Goal: Information Seeking & Learning: Check status

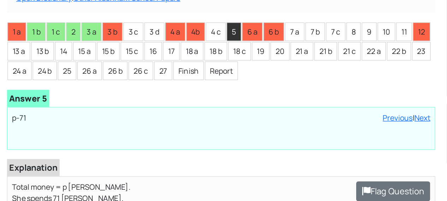
scroll to position [98, 0]
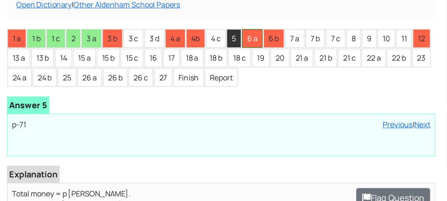
click at [191, 57] on li "6 a" at bounding box center [192, 64] width 16 height 14
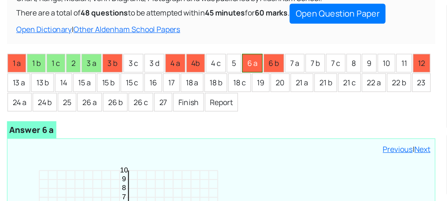
scroll to position [111, 0]
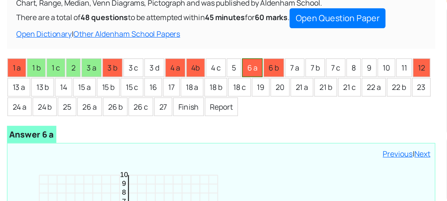
click at [190, 44] on li "6 a" at bounding box center [192, 51] width 16 height 14
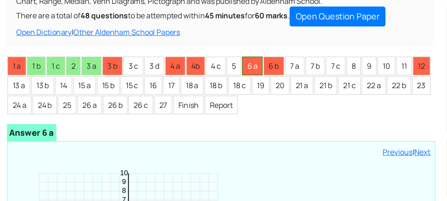
scroll to position [107, 0]
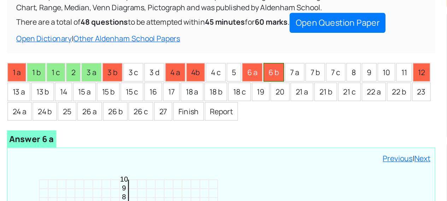
click at [207, 48] on li "6 b" at bounding box center [208, 55] width 16 height 14
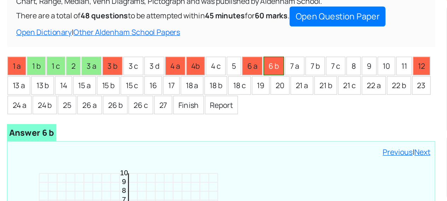
scroll to position [0, 0]
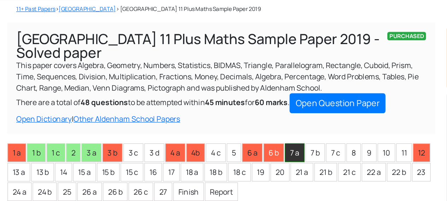
click at [222, 144] on li "7 a" at bounding box center [223, 151] width 15 height 14
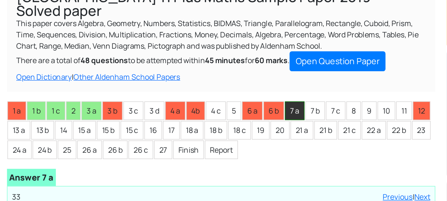
scroll to position [49, 0]
click at [236, 106] on li "7 b" at bounding box center [239, 113] width 15 height 14
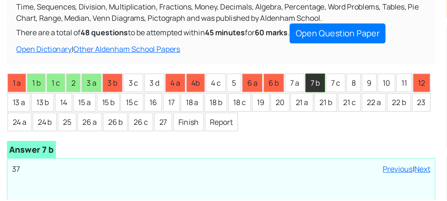
scroll to position [50, 0]
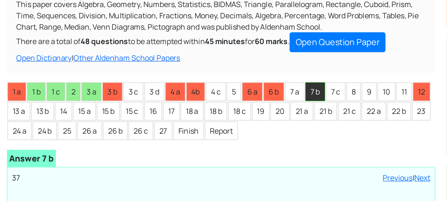
click at [250, 105] on li "7 c" at bounding box center [254, 112] width 15 height 14
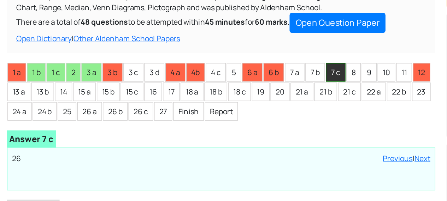
scroll to position [107, 0]
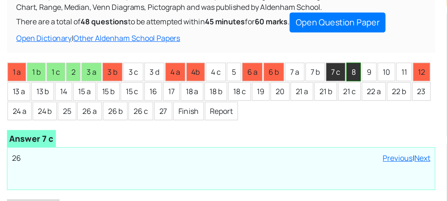
click at [265, 48] on li "8" at bounding box center [268, 55] width 11 height 14
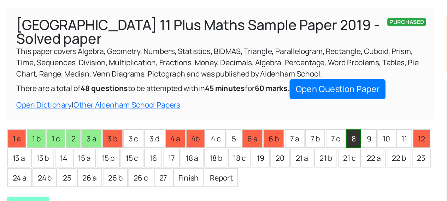
scroll to position [56, 0]
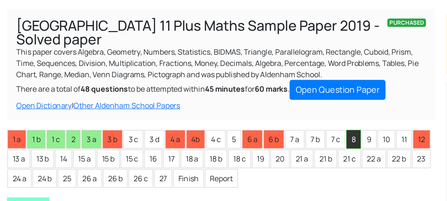
click at [280, 99] on li "9" at bounding box center [279, 106] width 11 height 14
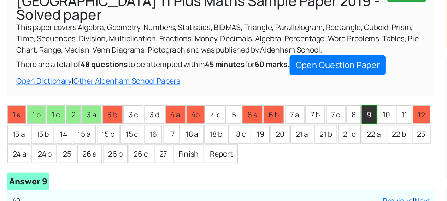
scroll to position [34, 0]
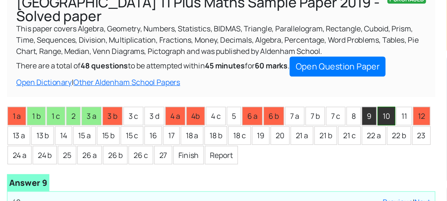
click at [290, 122] on li "10" at bounding box center [292, 129] width 13 height 14
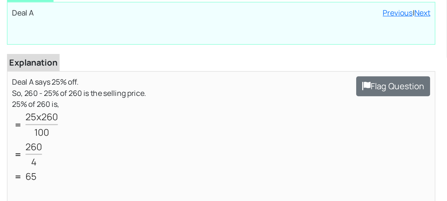
scroll to position [208, 0]
